Goal: Find specific page/section: Find specific page/section

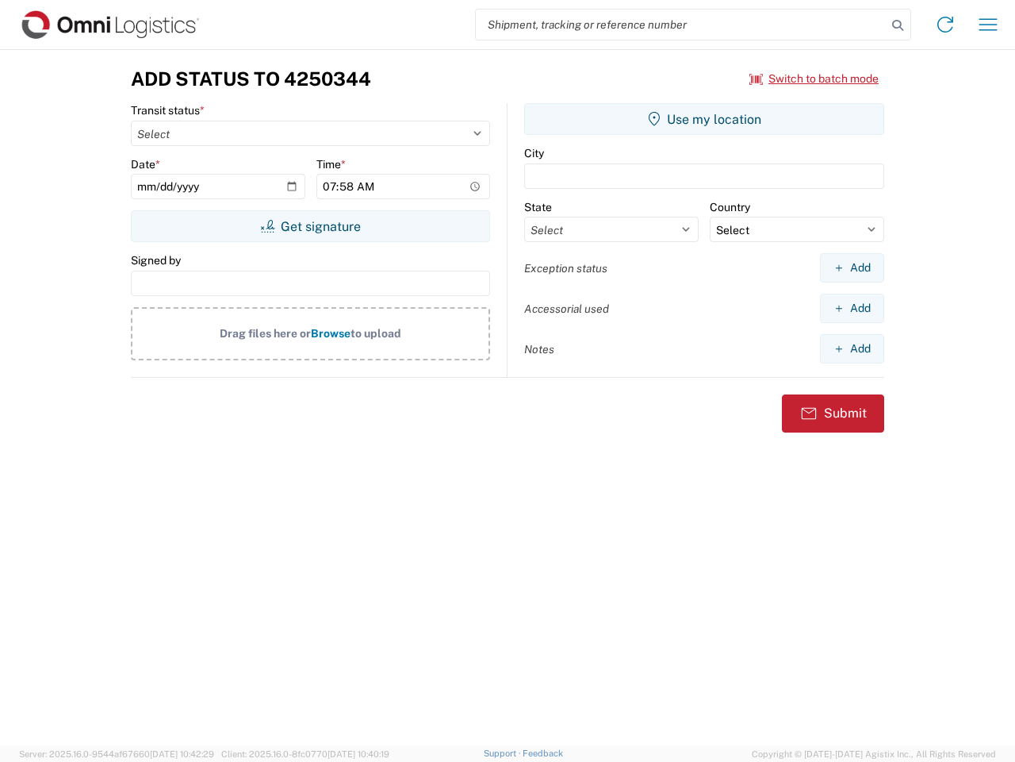
click at [681, 25] on input "search" at bounding box center [681, 25] width 411 height 30
click at [898, 25] on icon at bounding box center [898, 25] width 22 height 22
click at [946, 25] on icon at bounding box center [945, 24] width 25 height 25
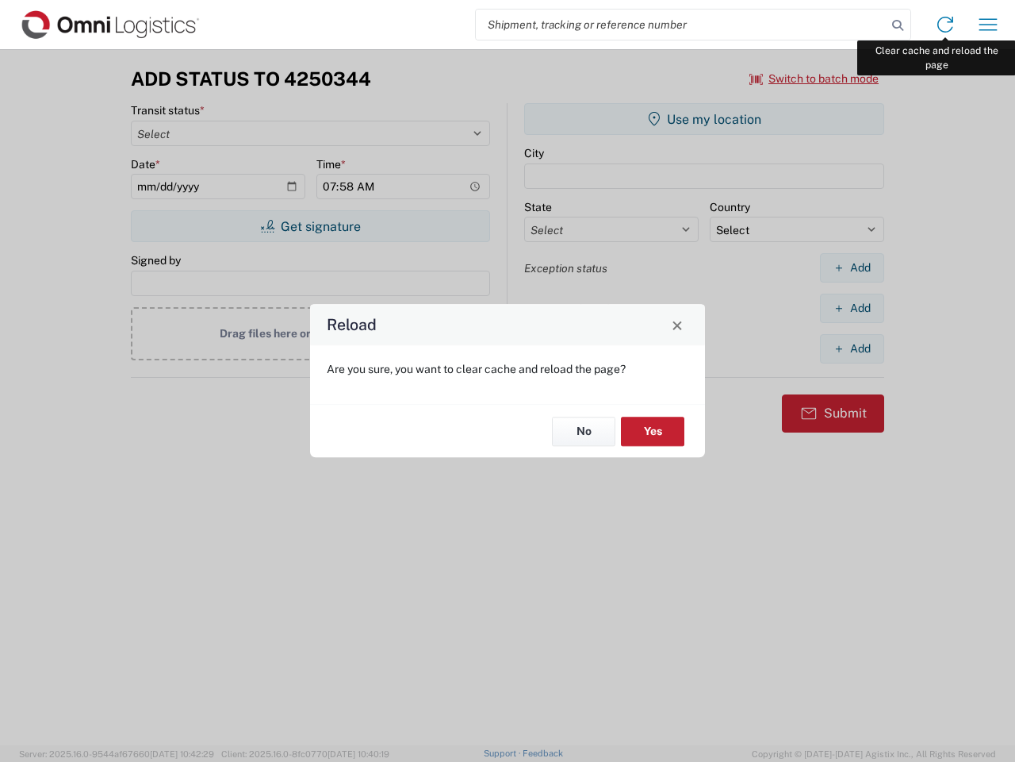
click at [989, 25] on div "Reload Are you sure, you want to clear cache and reload the page? No Yes" at bounding box center [507, 381] width 1015 height 762
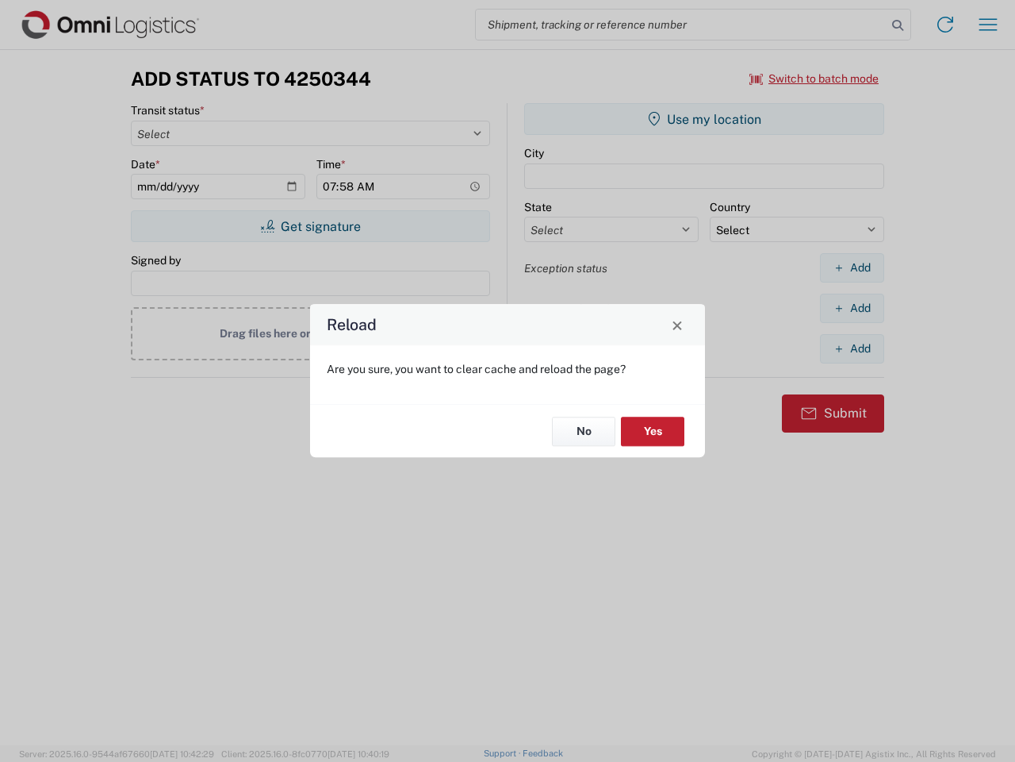
click at [815, 79] on div "Reload Are you sure, you want to clear cache and reload the page? No Yes" at bounding box center [507, 381] width 1015 height 762
click at [310, 226] on div "Reload Are you sure, you want to clear cache and reload the page? No Yes" at bounding box center [507, 381] width 1015 height 762
click at [704, 119] on div "Reload Are you sure, you want to clear cache and reload the page? No Yes" at bounding box center [507, 381] width 1015 height 762
click at [852, 267] on div "Reload Are you sure, you want to clear cache and reload the page? No Yes" at bounding box center [507, 381] width 1015 height 762
click at [852, 308] on div "Reload Are you sure, you want to clear cache and reload the page? No Yes" at bounding box center [507, 381] width 1015 height 762
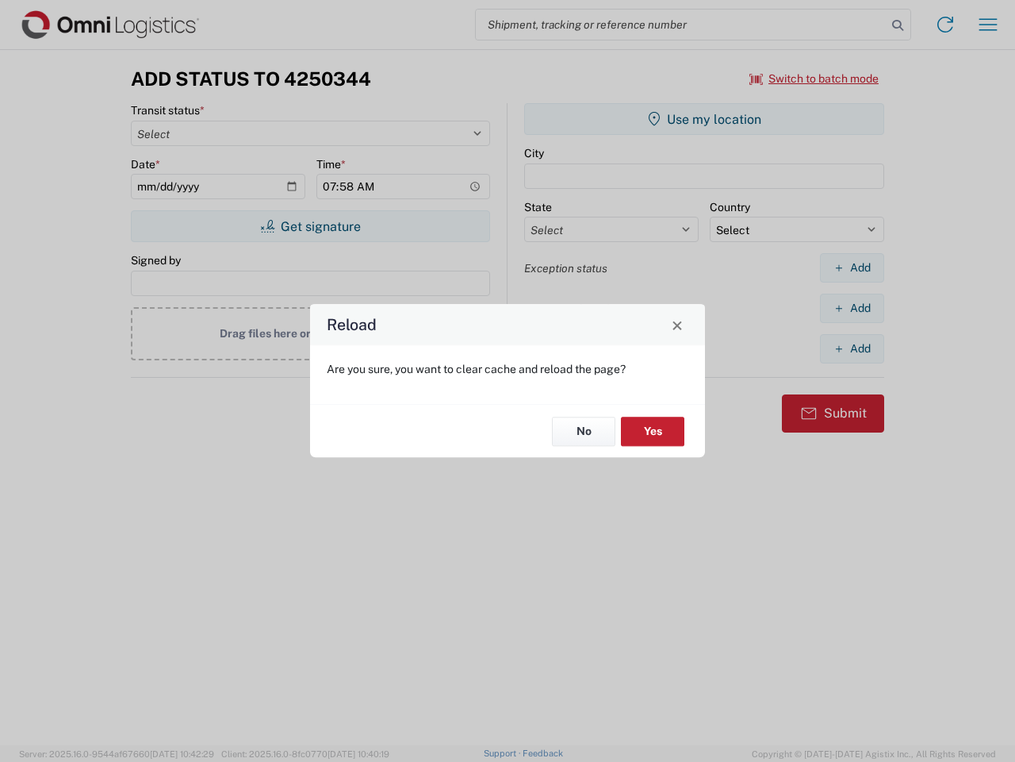
click at [852, 348] on div "Reload Are you sure, you want to clear cache and reload the page? No Yes" at bounding box center [507, 381] width 1015 height 762
